Goal: Register for event/course

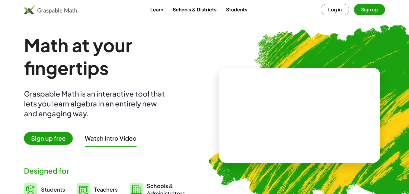
click at [373, 11] on button "Sign up" at bounding box center [369, 9] width 31 height 11
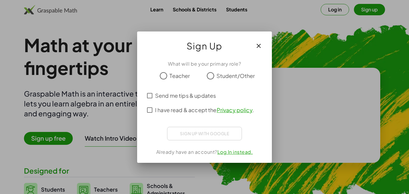
click at [263, 45] on button "button" at bounding box center [258, 46] width 14 height 14
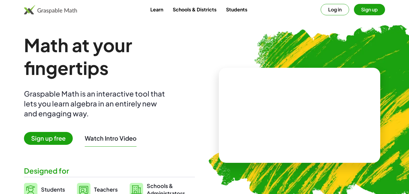
click at [329, 22] on img at bounding box center [330, 112] width 267 height 225
click at [334, 12] on button "Log in" at bounding box center [335, 9] width 28 height 11
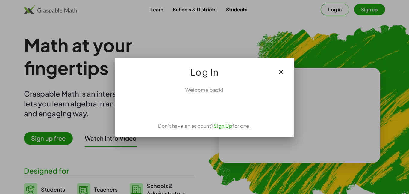
click at [217, 118] on div "Welcome back! Don't have an account? Sign Up for one." at bounding box center [205, 108] width 180 height 55
click at [277, 69] on icon "button" at bounding box center [280, 71] width 7 height 7
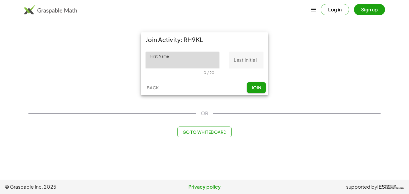
click at [360, 13] on button "Sign up" at bounding box center [369, 9] width 31 height 11
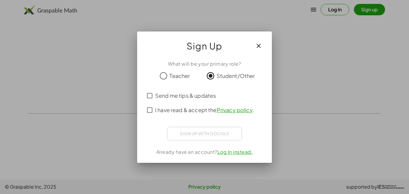
click at [155, 91] on span "Send me tips & updates" at bounding box center [185, 95] width 61 height 8
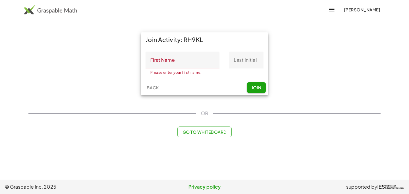
click at [203, 60] on input "First Name" at bounding box center [182, 59] width 74 height 17
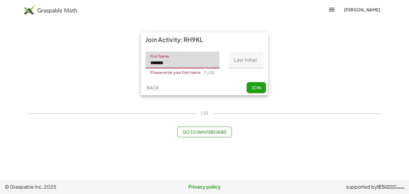
type input "*******"
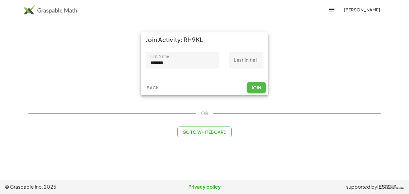
click at [255, 87] on span "Join" at bounding box center [256, 87] width 10 height 5
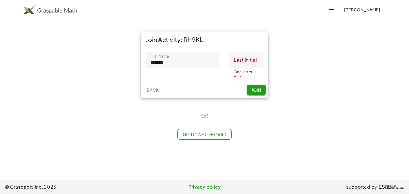
click at [246, 64] on input "Last Initial" at bounding box center [246, 59] width 34 height 17
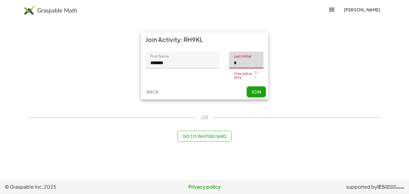
type input "*"
click at [254, 89] on span "Join" at bounding box center [256, 91] width 10 height 5
